Goal: Task Accomplishment & Management: Use online tool/utility

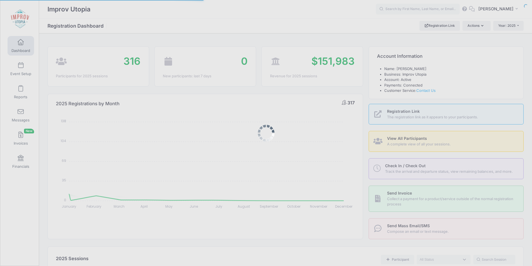
select select
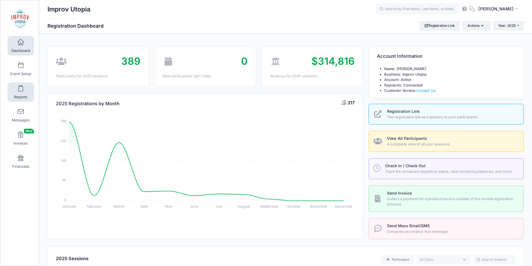
click at [21, 86] on span at bounding box center [21, 89] width 0 height 6
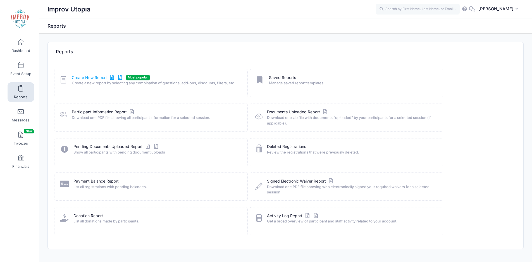
click at [94, 76] on link "Create New Report" at bounding box center [98, 78] width 52 height 6
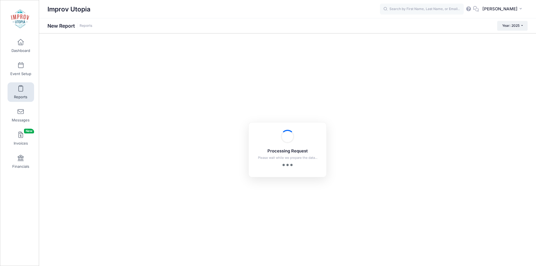
checkbox input "true"
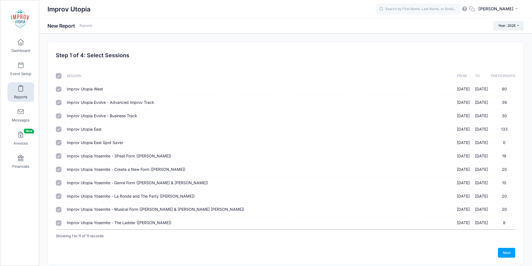
click at [59, 143] on input "Improv Utopia East Spot Saver [DATE] - [DATE] 0" at bounding box center [59, 143] width 6 height 6
checkbox input "false"
click at [511, 252] on link "Next" at bounding box center [506, 252] width 17 height 9
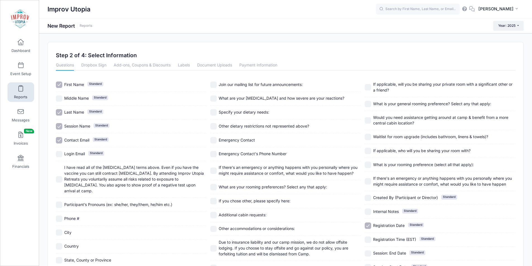
click at [60, 126] on input "Session Name Standard" at bounding box center [59, 126] width 6 height 6
checkbox input "true"
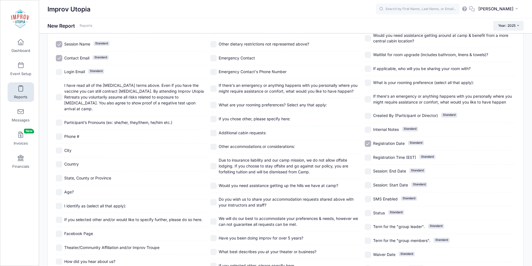
scroll to position [83, 0]
click at [366, 141] on input "Registration Date Standard" at bounding box center [368, 143] width 6 height 6
checkbox input "false"
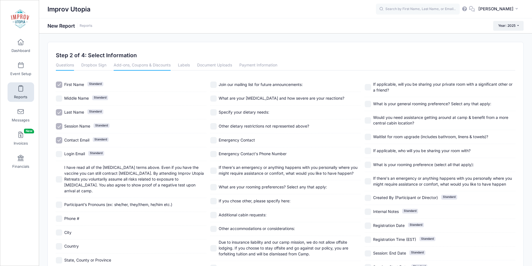
click at [155, 69] on link "Add-ons, Coupons & Discounts" at bounding box center [142, 66] width 57 height 10
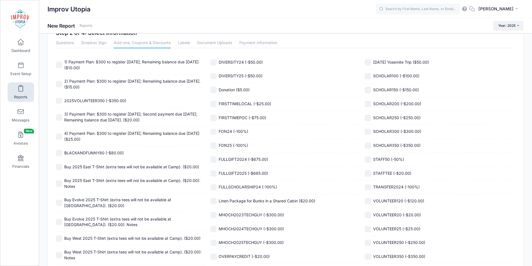
scroll to position [23, 0]
click at [214, 90] on input "Donation ($5.00)" at bounding box center [213, 89] width 6 height 6
checkbox input "true"
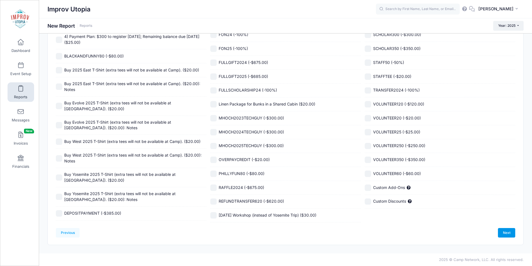
click at [503, 234] on link "Next" at bounding box center [506, 232] width 17 height 9
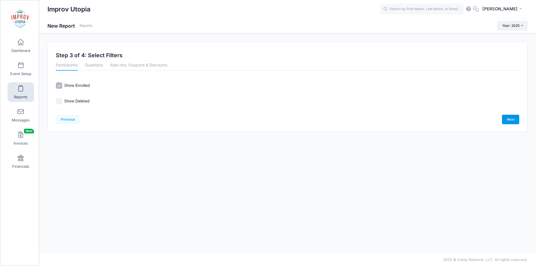
click at [510, 117] on link "Next" at bounding box center [510, 119] width 17 height 9
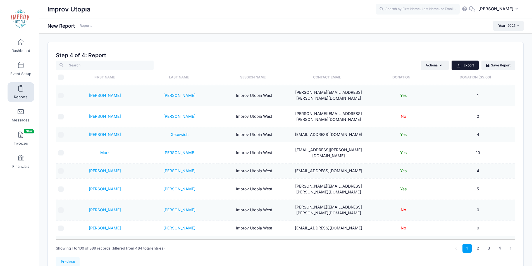
click at [471, 63] on button "Export" at bounding box center [464, 65] width 27 height 9
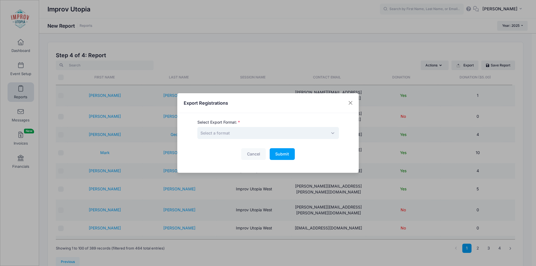
click at [293, 133] on span "Select a format" at bounding box center [268, 133] width 142 height 12
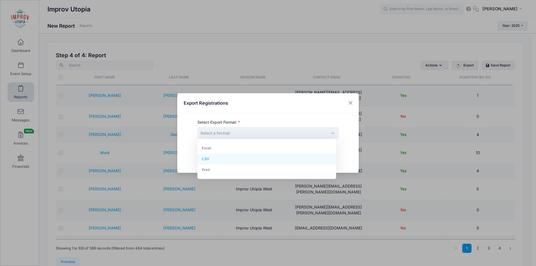
select select "csv"
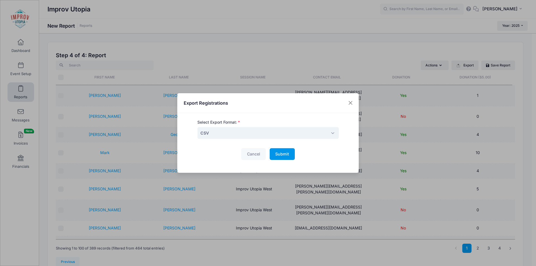
click at [289, 154] on button "Submit Please wait..." at bounding box center [282, 154] width 25 height 12
